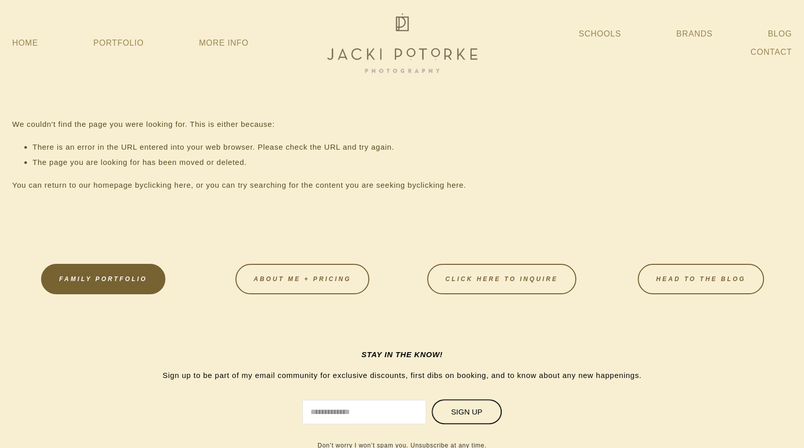
click at [132, 289] on link "FAMILY PORTFOLIO" at bounding box center [103, 279] width 125 height 30
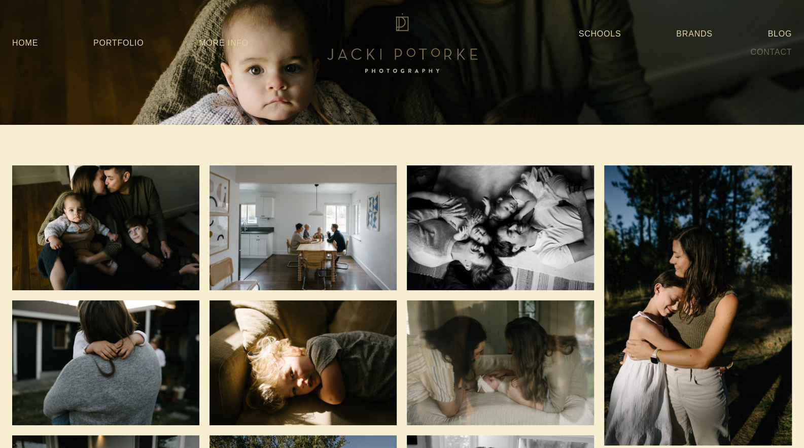
click at [757, 50] on link "Contact" at bounding box center [771, 52] width 42 height 18
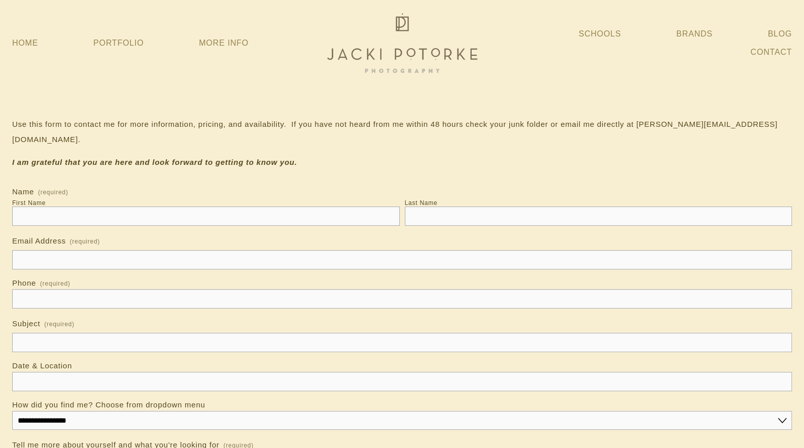
click at [230, 206] on input "First Name" at bounding box center [206, 215] width 388 height 19
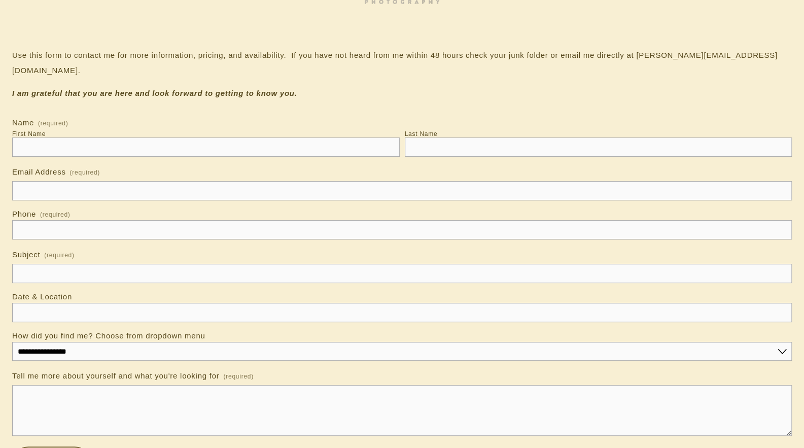
scroll to position [70, 0]
drag, startPoint x: 635, startPoint y: 55, endPoint x: 722, endPoint y: 50, distance: 87.4
click at [722, 50] on p "Use this form to contact me for more information, pricing, and availability. If…" at bounding box center [402, 62] width 780 height 30
copy p "[PERSON_NAME][EMAIL_ADDRESS][DOMAIN_NAME]"
click at [418, 59] on p "Use this form to contact me for more information, pricing, and availability. If…" at bounding box center [402, 62] width 780 height 30
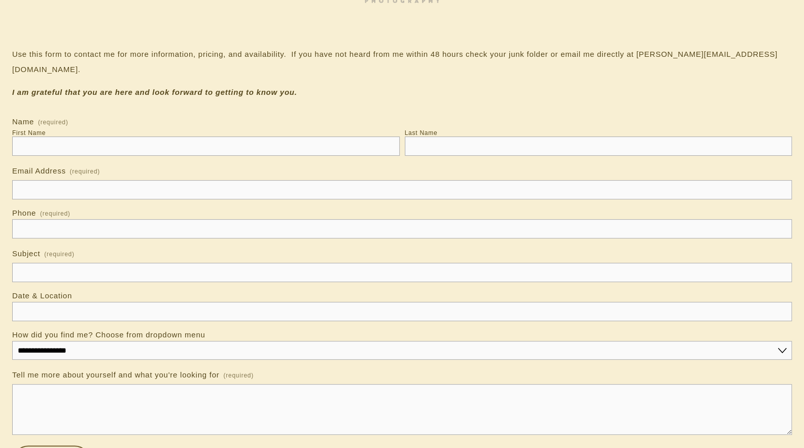
scroll to position [0, 0]
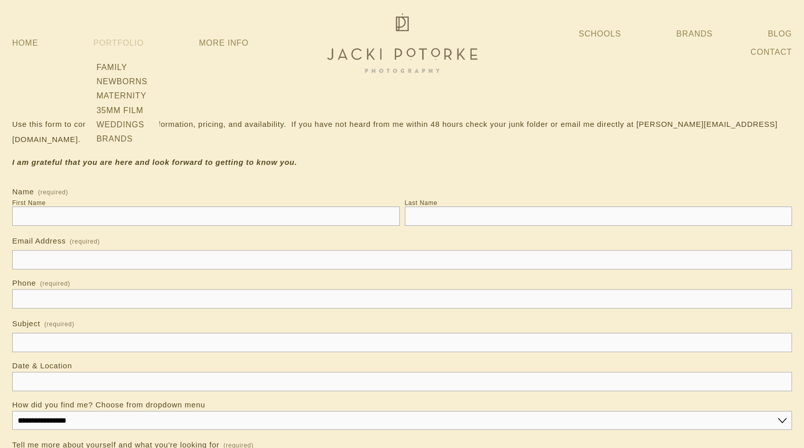
click at [123, 40] on link "Portfolio" at bounding box center [118, 43] width 50 height 9
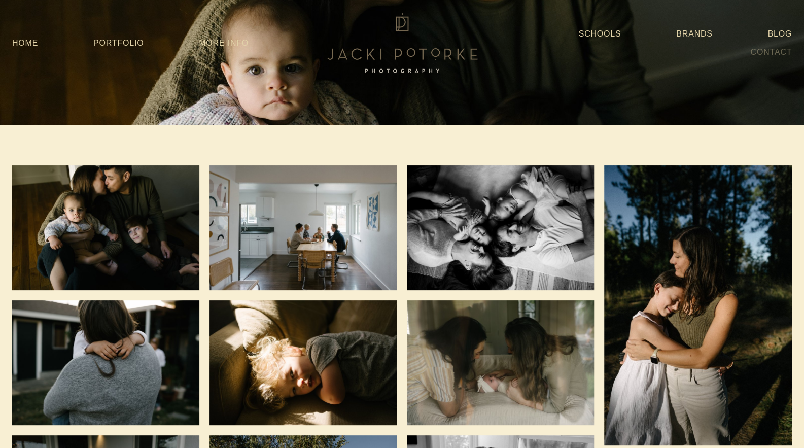
click at [770, 45] on link "Contact" at bounding box center [771, 52] width 42 height 18
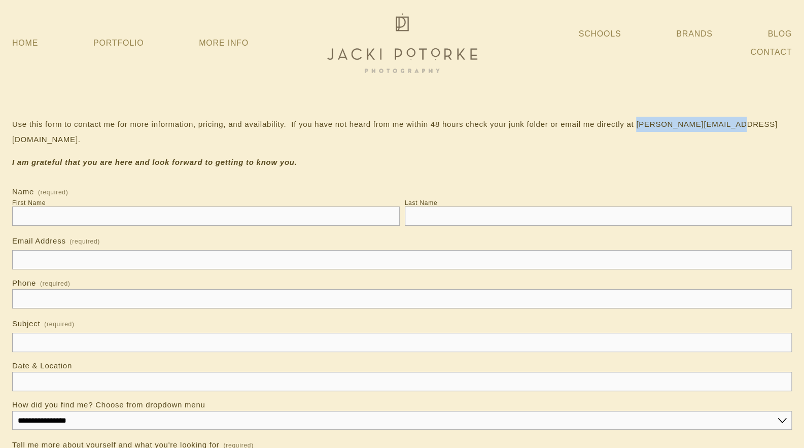
drag, startPoint x: 635, startPoint y: 124, endPoint x: 724, endPoint y: 127, distance: 89.3
click at [724, 127] on p "Use this form to contact me for more information, pricing, and availability. If…" at bounding box center [402, 132] width 780 height 30
copy p "jacki@jackipotorke.com"
click at [131, 123] on link "Weddings" at bounding box center [121, 125] width 57 height 14
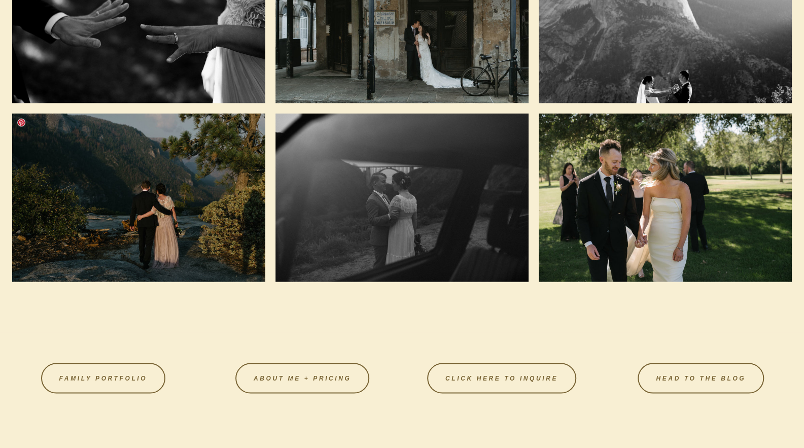
scroll to position [1100, 0]
